Goal: Transaction & Acquisition: Purchase product/service

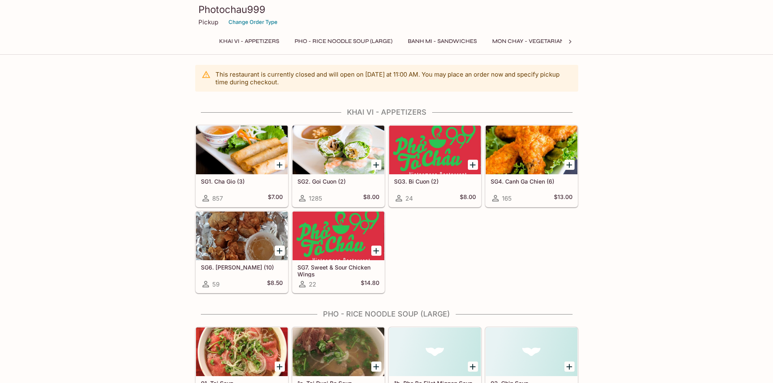
click at [354, 41] on button "Pho - Rice Noodle Soup (Large)" at bounding box center [343, 41] width 107 height 11
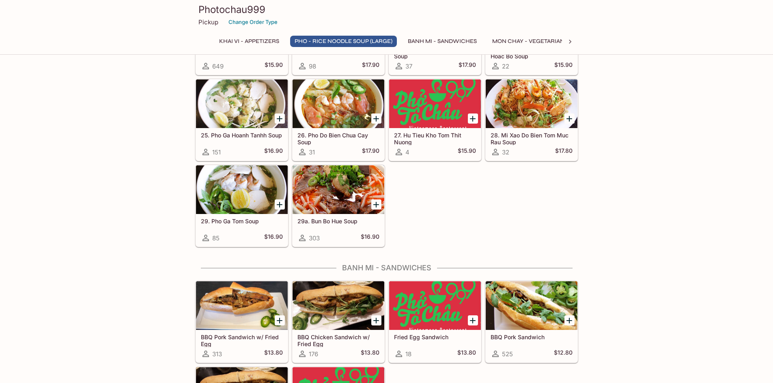
scroll to position [768, 0]
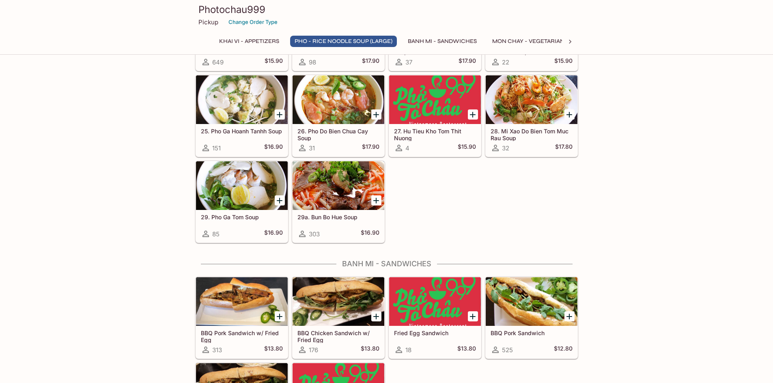
click at [514, 41] on button "Mon Chay - Vegetarian Entrees" at bounding box center [541, 41] width 108 height 11
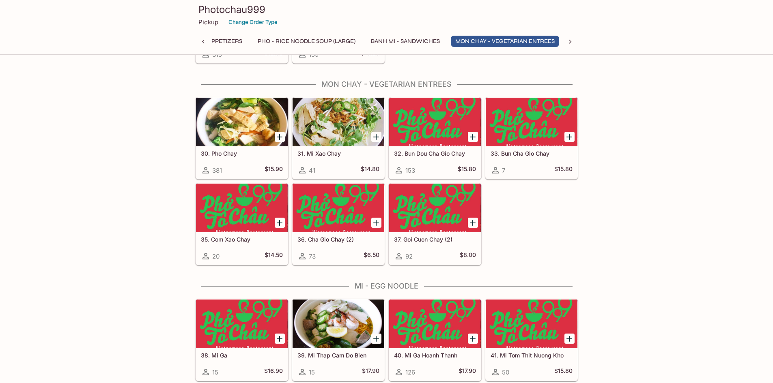
scroll to position [1161, 0]
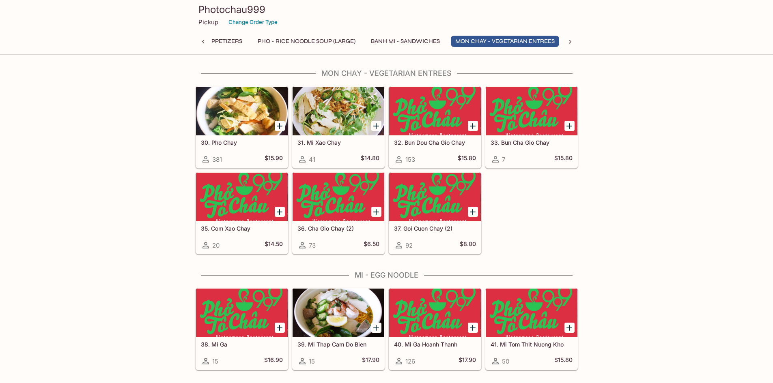
click at [227, 127] on div at bounding box center [242, 111] width 92 height 49
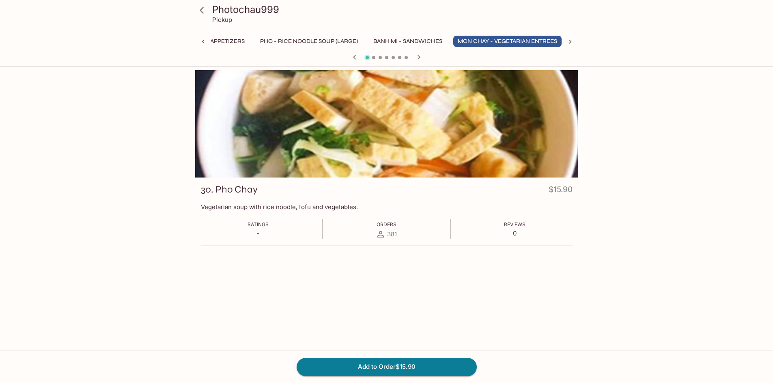
scroll to position [0, 37]
click at [392, 367] on button "Add to Order $15.90" at bounding box center [386, 367] width 180 height 18
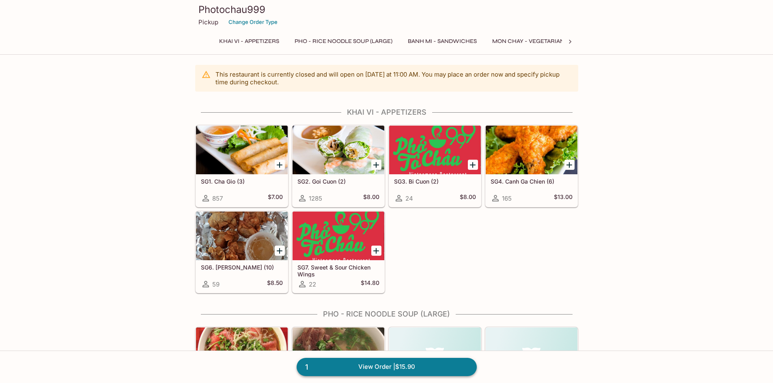
click at [356, 368] on link "1 View Order | $15.90" at bounding box center [386, 367] width 180 height 18
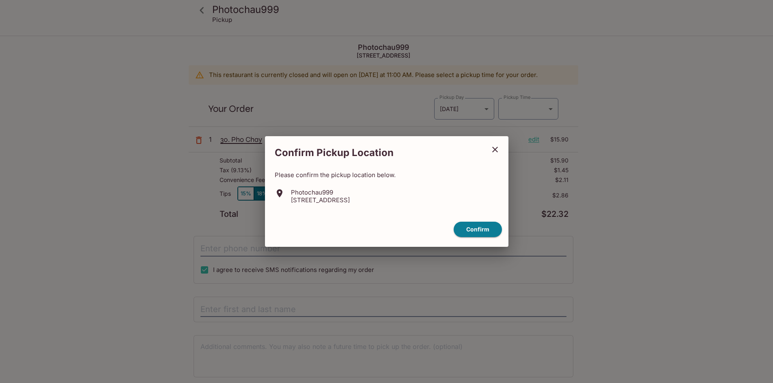
type input "[DATE]T18:30:00.000000Z"
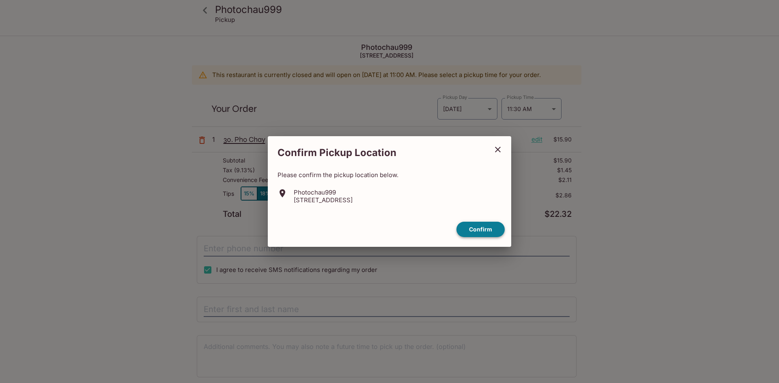
click at [485, 233] on button "Confirm" at bounding box center [480, 230] width 48 height 16
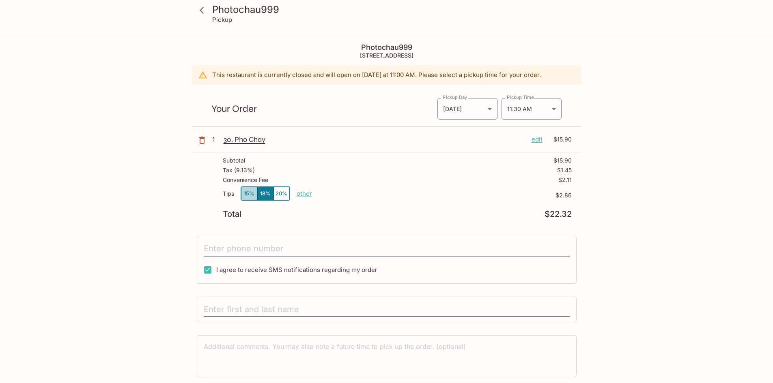
click at [249, 192] on button "15%" at bounding box center [249, 193] width 16 height 13
click at [546, 107] on body "Photochau999 Pickup Photochau999 [STREET_ADDRESS] This restaurant is currently …" at bounding box center [386, 228] width 773 height 383
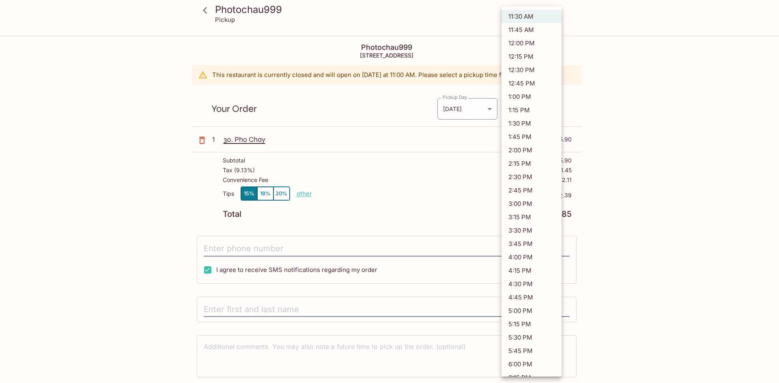
click at [631, 117] on div at bounding box center [389, 191] width 779 height 383
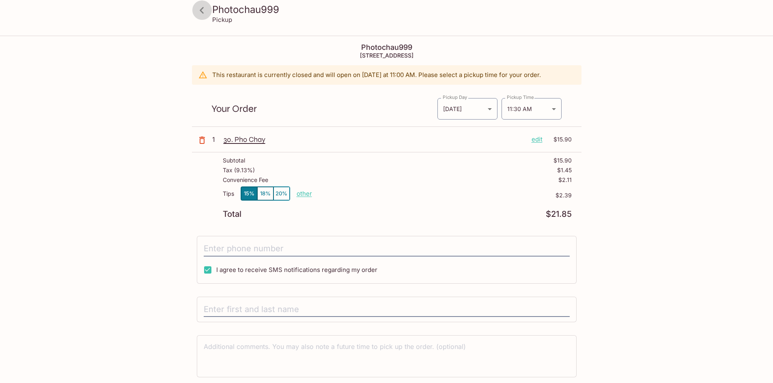
click at [199, 13] on icon at bounding box center [202, 10] width 14 height 14
